Goal: Find specific page/section: Find specific page/section

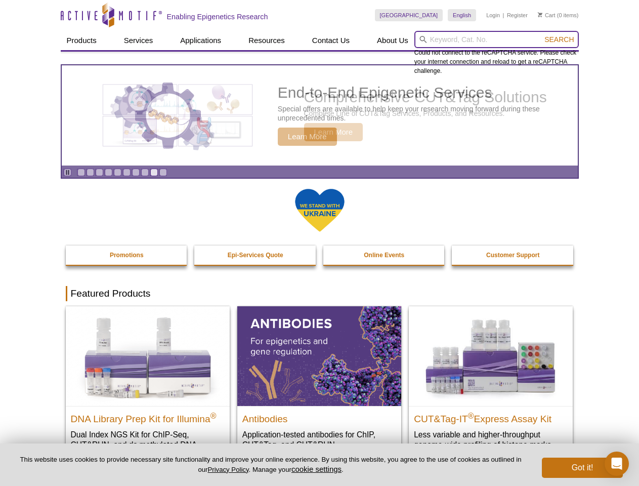
click at [497, 39] on input "search" at bounding box center [497, 39] width 164 height 17
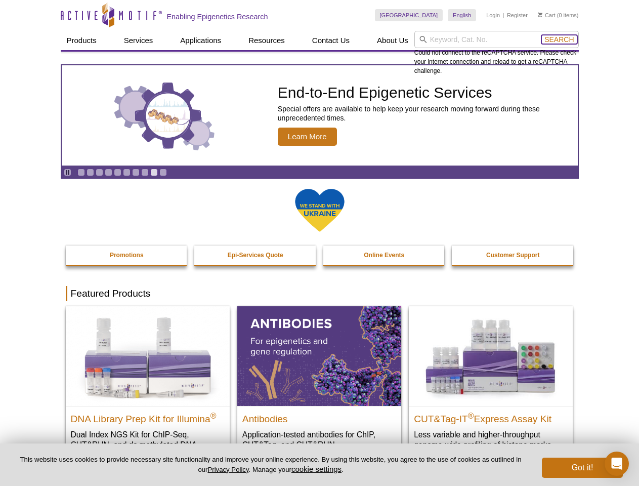
click at [559, 39] on span "Search" at bounding box center [559, 39] width 29 height 8
click at [67, 172] on icon "Pause" at bounding box center [67, 172] width 7 height 7
click at [81, 172] on link "Go to slide 1" at bounding box center [81, 173] width 8 height 8
click at [90, 172] on link "Go to slide 2" at bounding box center [91, 173] width 8 height 8
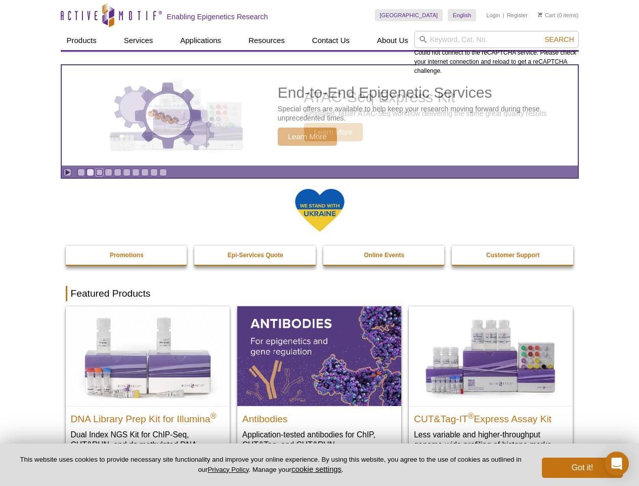
click at [99, 172] on link "Go to slide 3" at bounding box center [100, 173] width 8 height 8
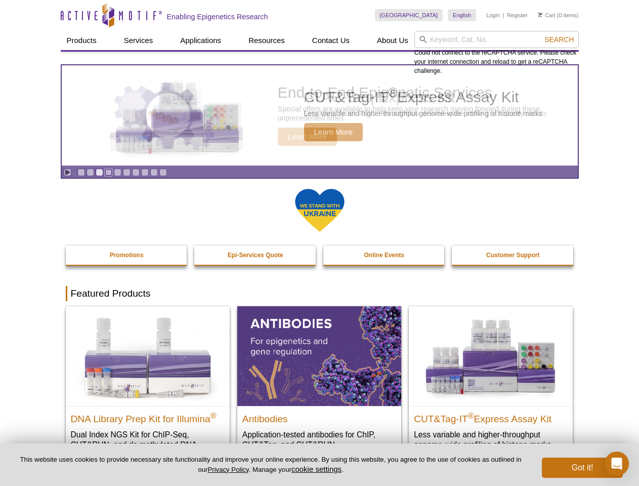
click at [108, 172] on link "Go to slide 4" at bounding box center [109, 173] width 8 height 8
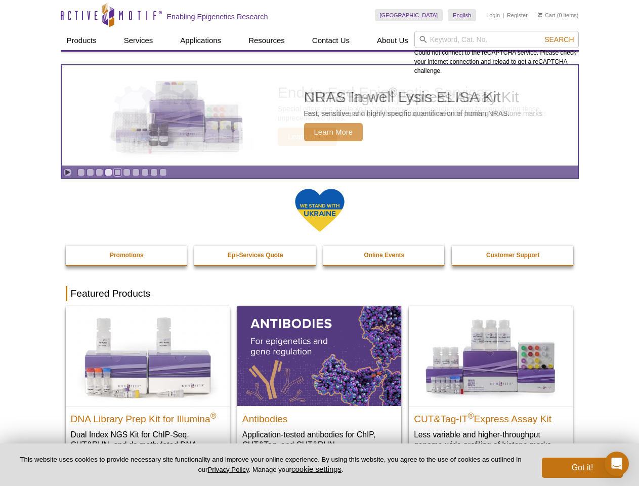
click at [117, 172] on link "Go to slide 5" at bounding box center [118, 173] width 8 height 8
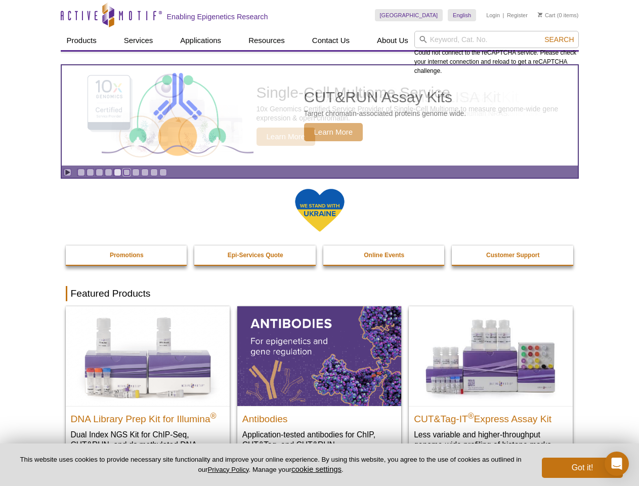
click at [127, 172] on link "Go to slide 6" at bounding box center [127, 173] width 8 height 8
click at [136, 172] on link "Go to slide 7" at bounding box center [136, 173] width 8 height 8
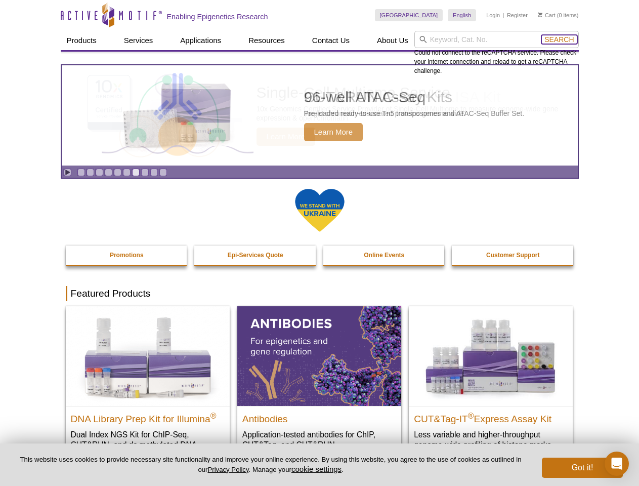
click at [559, 39] on span "Search" at bounding box center [559, 39] width 29 height 8
